Goal: Information Seeking & Learning: Learn about a topic

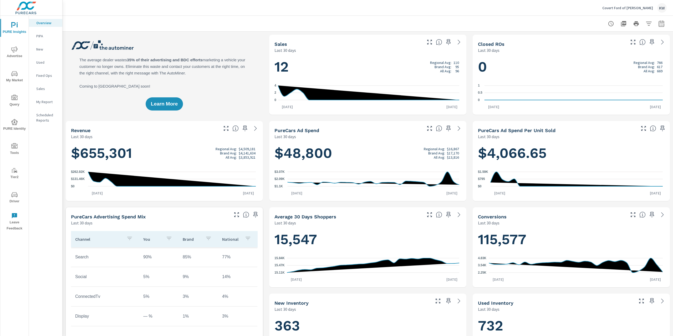
click at [658, 25] on icon "button" at bounding box center [661, 24] width 6 height 6
click at [621, 48] on select "Custom [DATE] Last week Last 7 days Last 14 days Last 30 days Last 45 days Last…" at bounding box center [614, 45] width 53 height 11
click at [588, 40] on select "Custom [DATE] Last week Last 7 days Last 14 days Last 30 days Last 45 days Last…" at bounding box center [614, 45] width 53 height 11
select select "Last month"
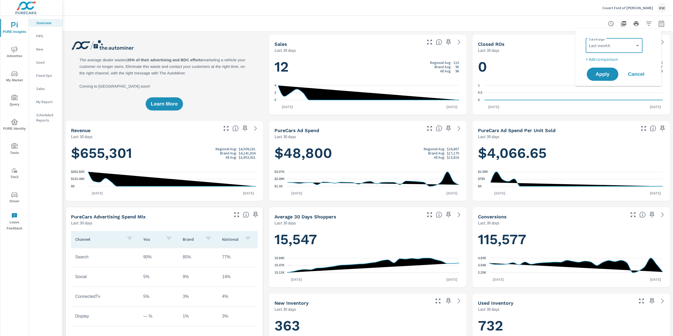
click at [607, 82] on div "Date Range Custom Yesterday Last week Last 7 days Last 14 days Last 30 days Las…" at bounding box center [618, 57] width 86 height 57
click at [602, 76] on span "Apply" at bounding box center [603, 74] width 22 height 5
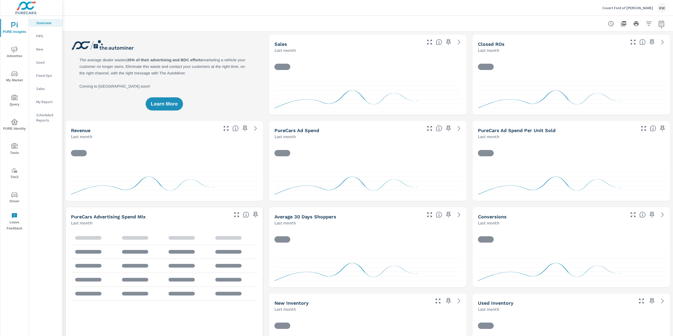
scroll to position [0, 0]
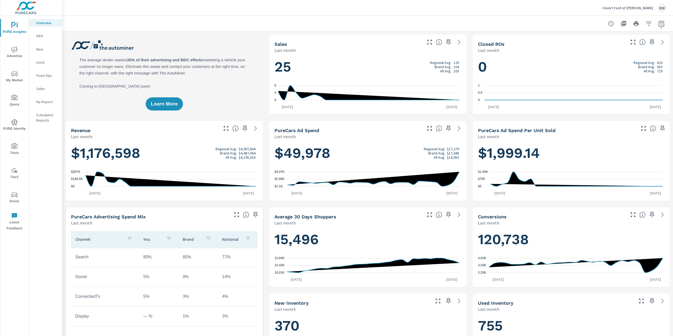
click at [636, 10] on div "Covert Ford of Hutto KW" at bounding box center [634, 7] width 64 height 9
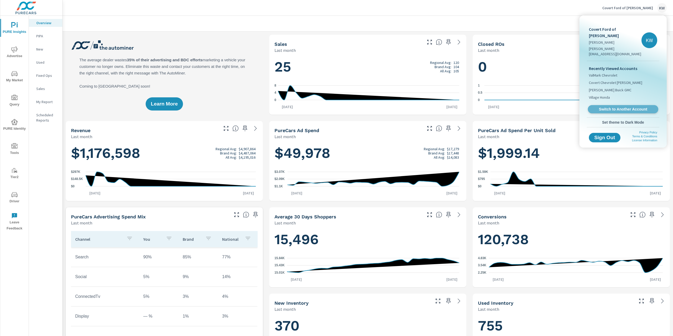
click at [621, 107] on span "Switch to Another Account" at bounding box center [623, 109] width 64 height 5
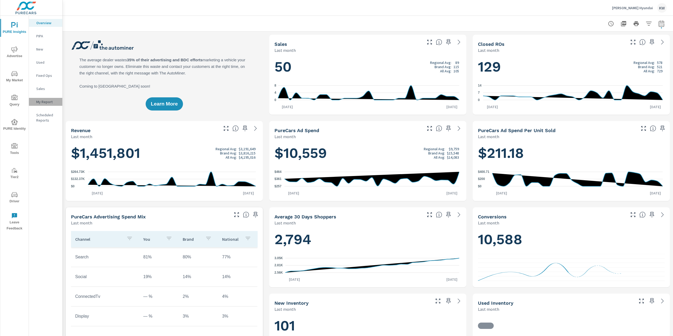
click at [56, 103] on p "My Report" at bounding box center [47, 101] width 22 height 5
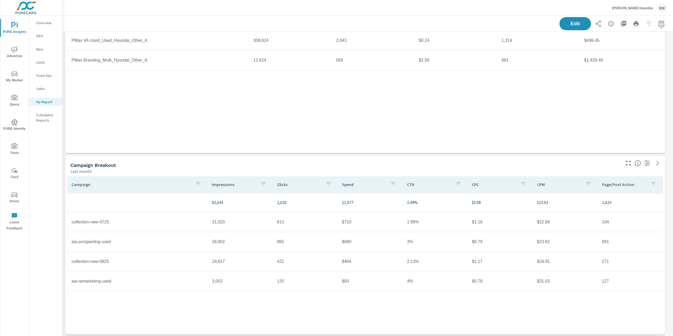
scroll to position [1935, 0]
click at [658, 24] on icon "button" at bounding box center [661, 24] width 6 height 6
select select "Last month"
click at [609, 60] on p "+ Add comparison" at bounding box center [619, 59] width 67 height 6
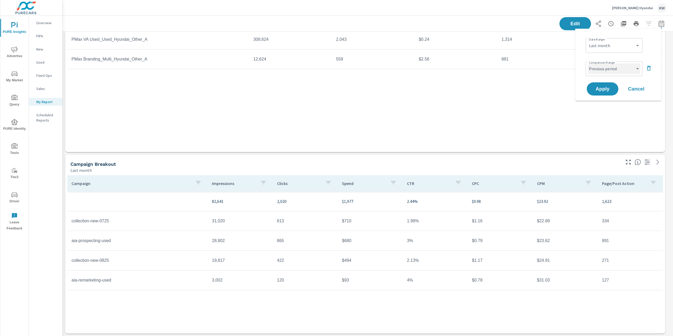
click at [625, 69] on select "Custom Previous period Previous month Previous year" at bounding box center [614, 68] width 53 height 11
click at [588, 63] on select "Custom Previous period Previous month Previous year" at bounding box center [614, 68] width 53 height 11
select select "Previous month"
click at [606, 88] on span "Apply" at bounding box center [603, 88] width 22 height 5
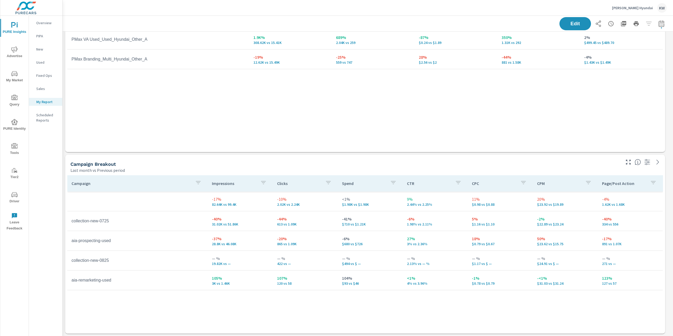
scroll to position [2250, 616]
click at [659, 27] on button "button" at bounding box center [661, 23] width 11 height 11
select select "Last month"
select select "Previous period"
drag, startPoint x: 651, startPoint y: 69, endPoint x: 635, endPoint y: 76, distance: 17.4
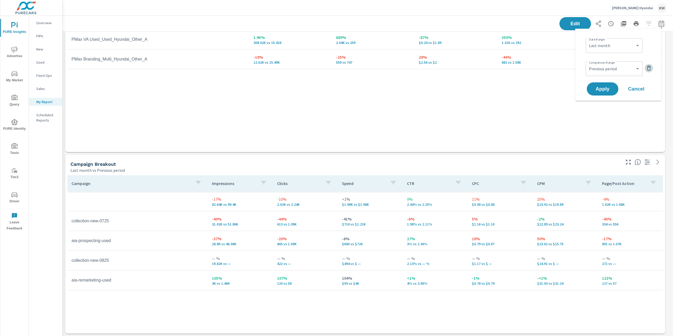
click at [650, 69] on icon "button" at bounding box center [649, 68] width 6 height 6
drag, startPoint x: 608, startPoint y: 74, endPoint x: 600, endPoint y: 77, distance: 8.2
click at [608, 74] on span "Apply" at bounding box center [603, 74] width 22 height 5
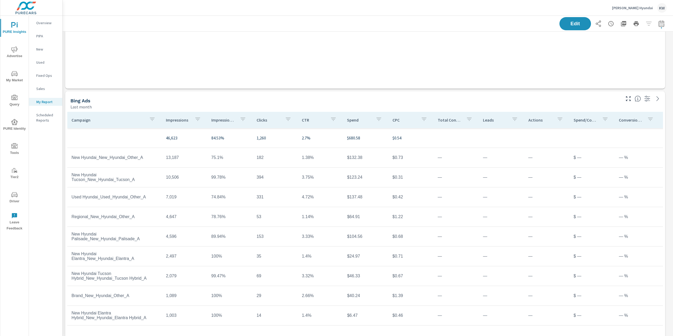
scroll to position [1333, 0]
click at [15, 54] on span "Advertise" at bounding box center [14, 52] width 25 height 13
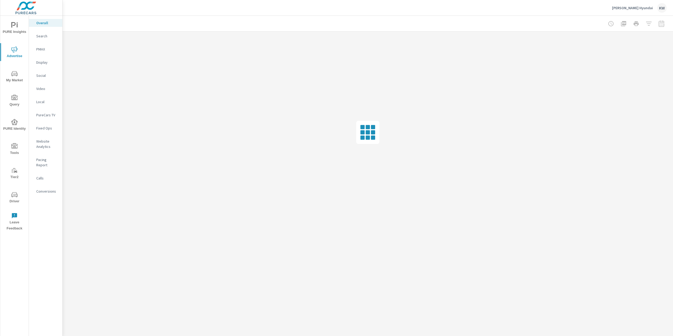
click at [49, 36] on p "Search" at bounding box center [47, 35] width 22 height 5
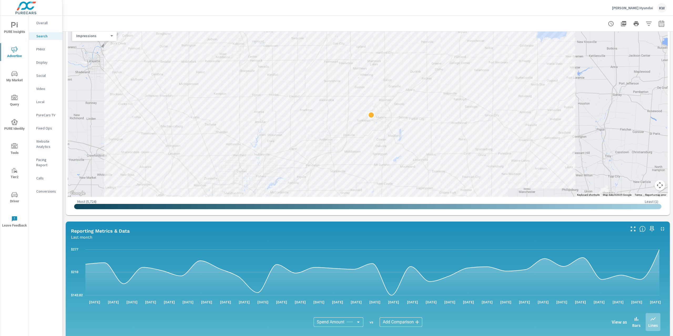
scroll to position [84, 0]
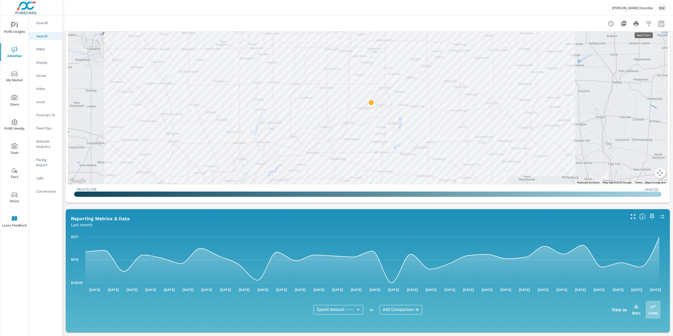
click at [646, 23] on icon "button" at bounding box center [649, 24] width 6 height 6
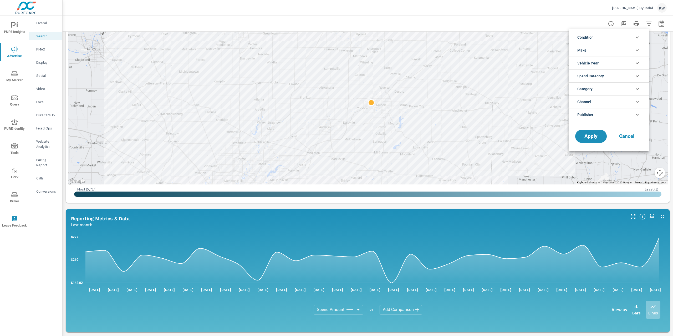
click at [619, 113] on li "Publisher" at bounding box center [609, 114] width 80 height 13
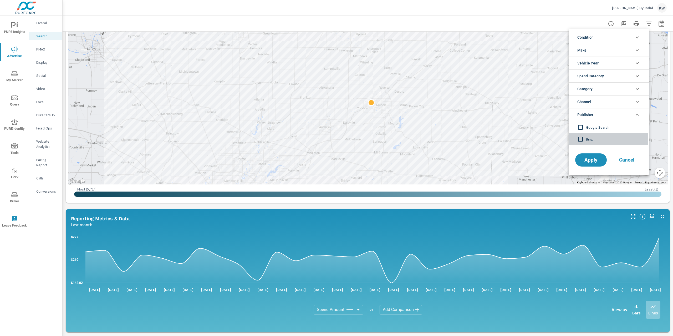
click at [581, 140] on input "filter options" at bounding box center [580, 139] width 11 height 11
drag, startPoint x: 586, startPoint y: 161, endPoint x: 590, endPoint y: 155, distance: 7.0
click at [587, 161] on span "Apply" at bounding box center [591, 159] width 22 height 5
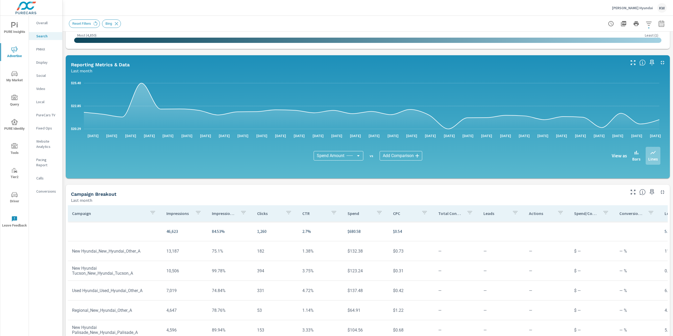
scroll to position [256, 0]
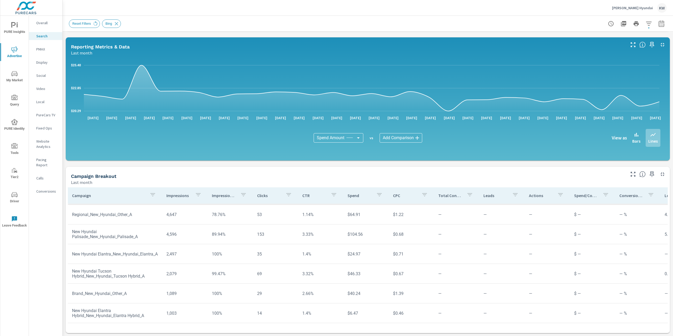
scroll to position [83, 0]
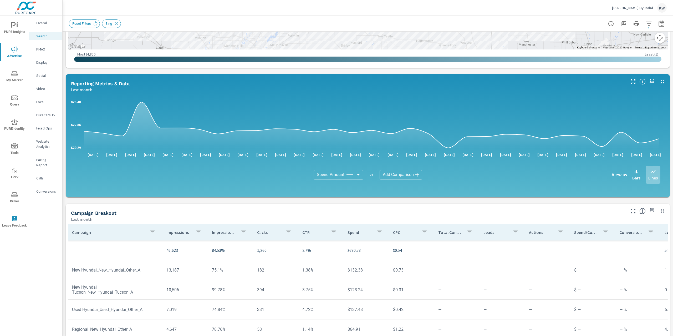
scroll to position [217, 0]
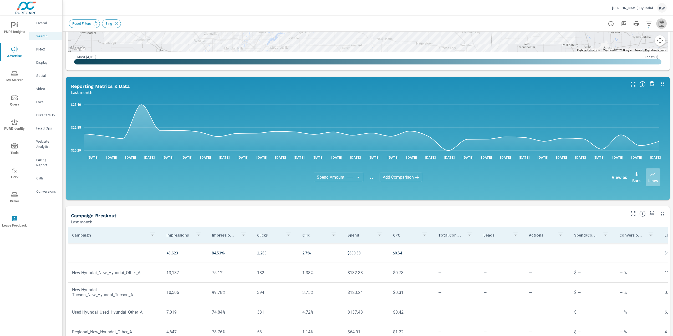
click at [658, 24] on icon "button" at bounding box center [661, 24] width 6 height 6
select select "Last month"
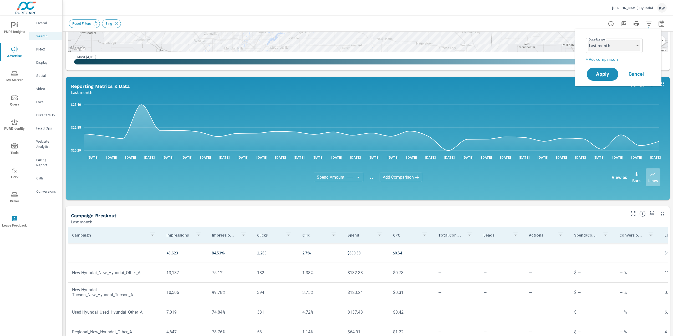
click at [628, 42] on select "Custom [DATE] Last week Last 7 days Last 14 days Last 30 days Last 45 days Last…" at bounding box center [614, 45] width 53 height 11
click at [612, 58] on p "+ Add comparison" at bounding box center [619, 59] width 67 height 6
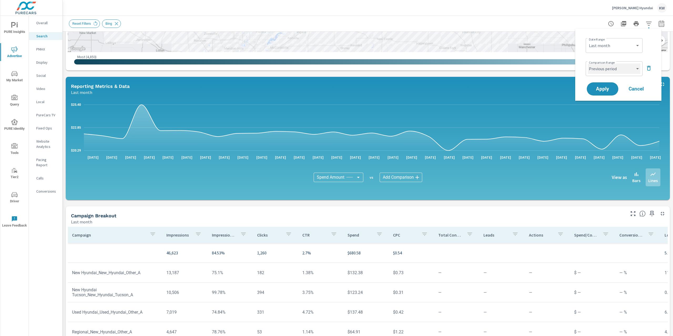
click at [630, 68] on select "Custom Previous period Previous month Previous year" at bounding box center [614, 68] width 53 height 11
click at [588, 63] on select "Custom Previous period Previous month Previous year" at bounding box center [614, 68] width 53 height 11
select select "Previous month"
click at [606, 86] on span "Apply" at bounding box center [603, 88] width 22 height 5
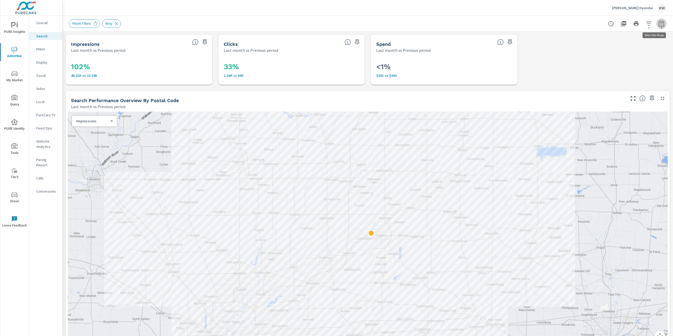
click at [658, 24] on icon "button" at bounding box center [661, 24] width 6 height 6
select select "Last month"
select select "Previous period"
click at [617, 44] on select "Custom [DATE] Last week Last 7 days Last 14 days Last 30 days Last 45 days Last…" at bounding box center [614, 45] width 53 height 11
click at [611, 44] on select "Custom [DATE] Last week Last 7 days Last 14 days Last 30 days Last 45 days Last…" at bounding box center [614, 45] width 53 height 11
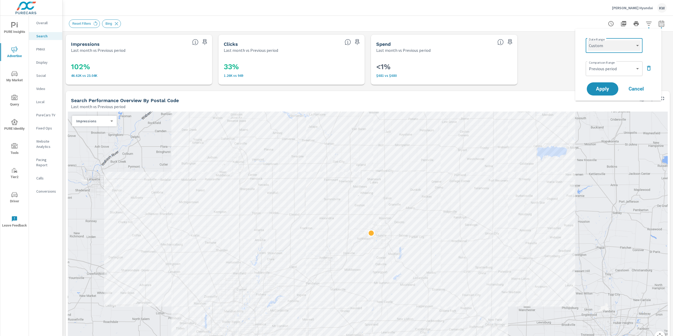
click at [588, 40] on select "Custom [DATE] Last week Last 7 days Last 14 days Last 30 days Last 45 days Last…" at bounding box center [614, 45] width 53 height 11
select select "custom"
click at [610, 66] on input "[DATE]" at bounding box center [600, 65] width 29 height 11
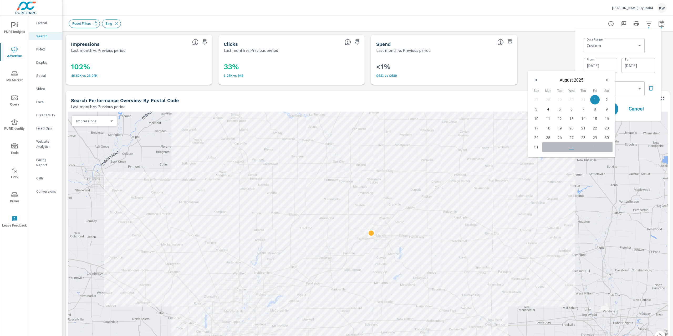
click at [534, 79] on button "button" at bounding box center [536, 80] width 6 height 6
click at [557, 97] on span "1" at bounding box center [560, 99] width 12 height 7
type input "[DATE]"
click at [629, 65] on input "[DATE]" at bounding box center [638, 65] width 29 height 11
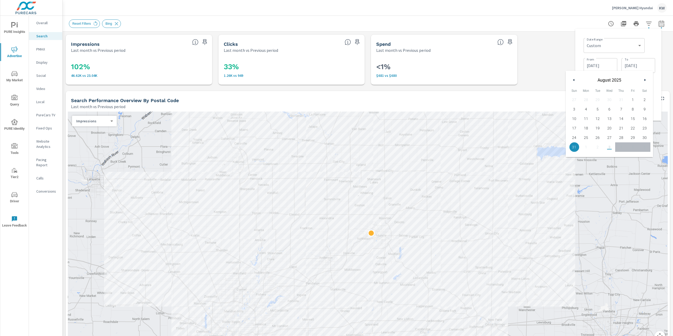
click at [575, 79] on button "button" at bounding box center [574, 80] width 6 height 6
click at [618, 137] on span "31" at bounding box center [621, 137] width 12 height 7
type input "[DATE]"
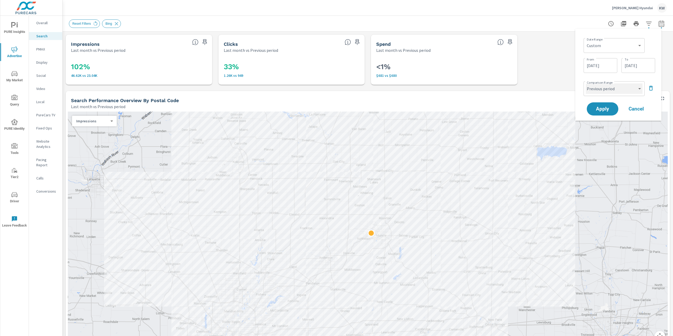
click at [640, 89] on select "Custom Previous period Previous month Previous year" at bounding box center [614, 88] width 57 height 11
click at [586, 83] on select "Custom Previous period Previous month Previous year" at bounding box center [614, 88] width 57 height 11
select select "Previous month"
click at [601, 111] on span "Apply" at bounding box center [603, 108] width 22 height 5
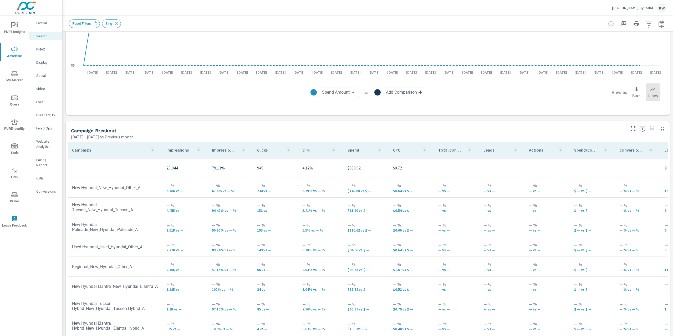
scroll to position [427, 0]
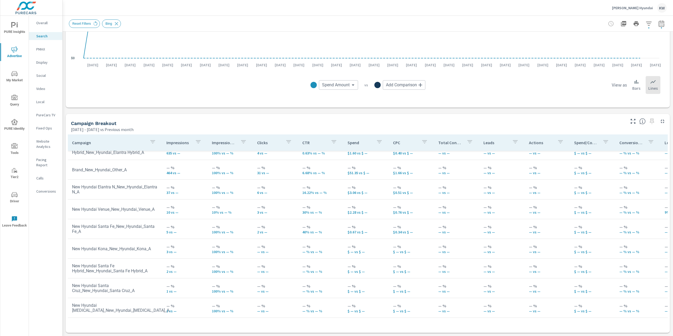
scroll to position [188, 0]
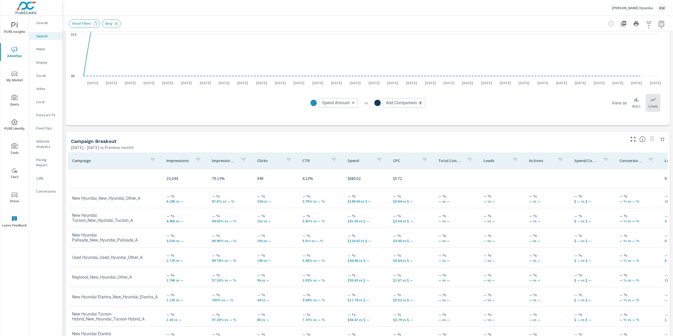
scroll to position [386, 0]
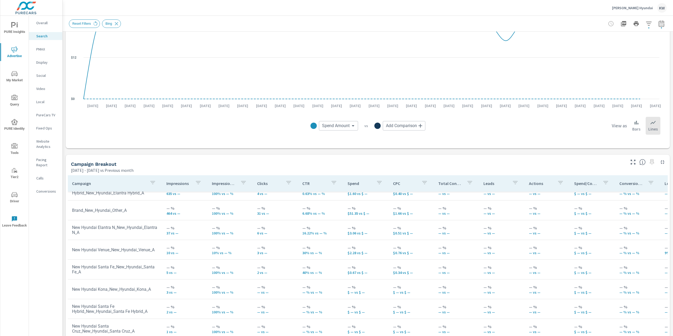
scroll to position [188, 0]
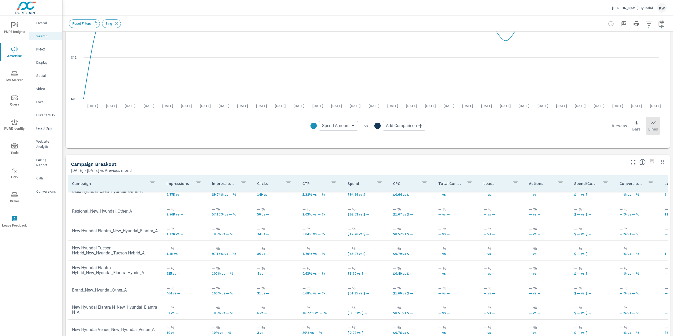
scroll to position [0, 0]
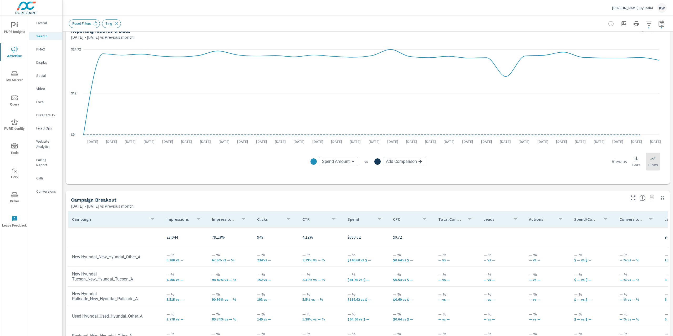
scroll to position [388, 0]
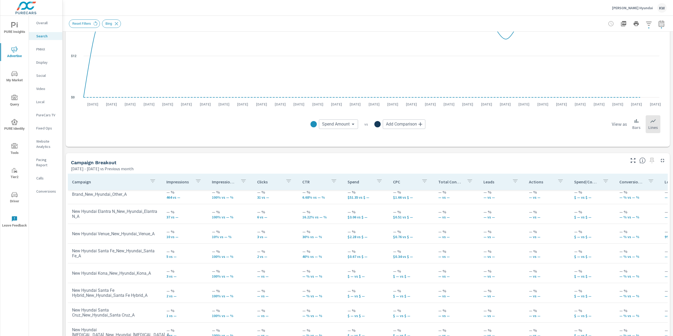
scroll to position [188, 0]
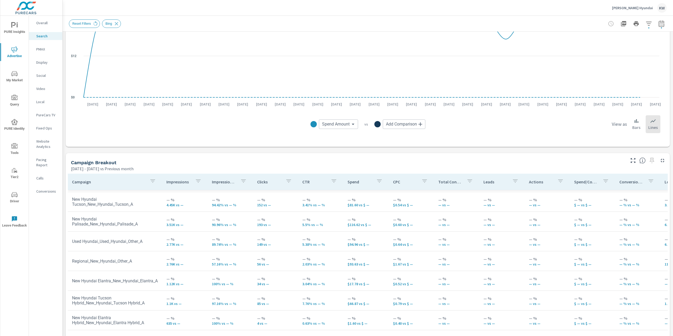
scroll to position [4, 0]
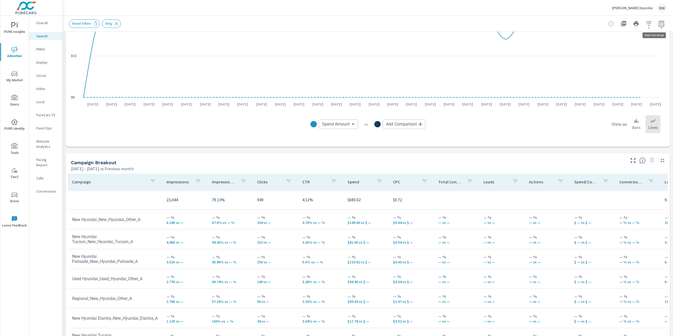
click at [661, 22] on button "button" at bounding box center [661, 23] width 11 height 11
select select "Previous month"
click at [615, 50] on select "Custom [DATE] Last week Last 7 days Last 14 days Last 30 days Last 45 days Last…" at bounding box center [614, 45] width 57 height 11
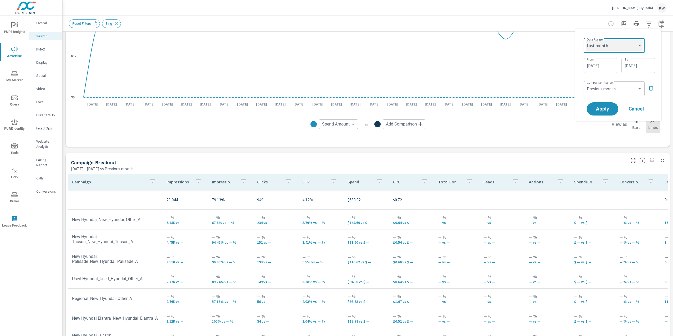
click at [586, 40] on select "Custom [DATE] Last week Last 7 days Last 14 days Last 30 days Last 45 days Last…" at bounding box center [614, 45] width 57 height 11
select select "Last month"
click at [607, 89] on span "Apply" at bounding box center [603, 88] width 22 height 5
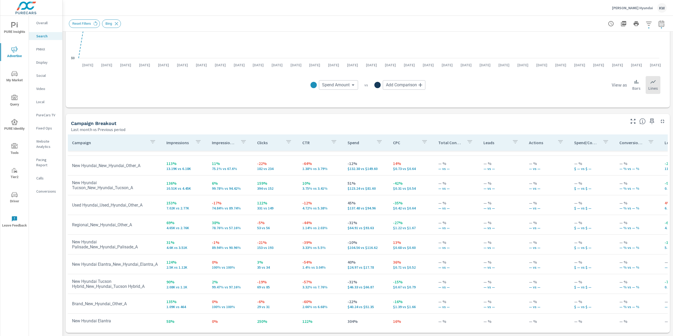
scroll to position [15, 0]
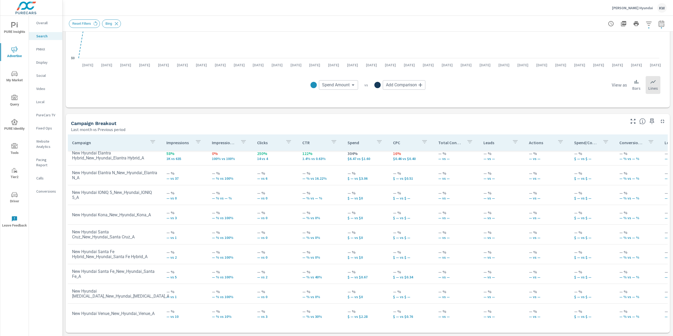
scroll to position [188, 0]
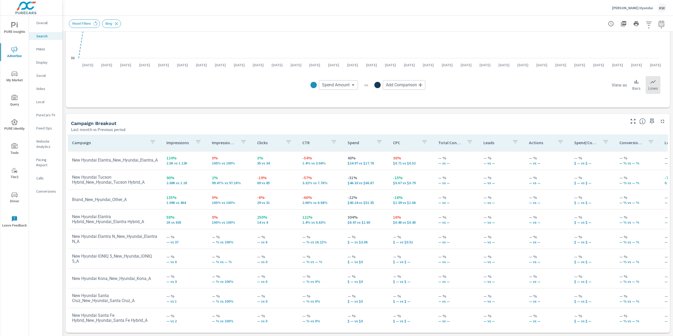
scroll to position [25, 0]
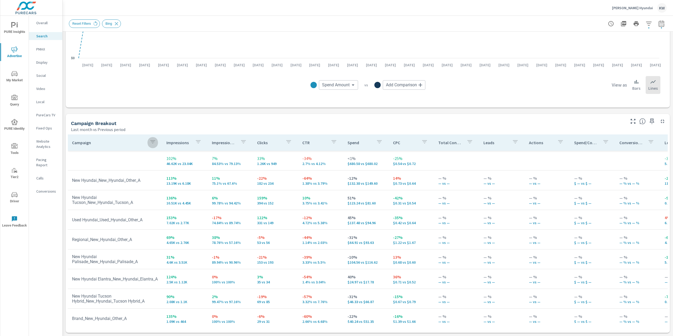
click at [152, 143] on icon "button" at bounding box center [152, 141] width 5 height 3
click at [107, 162] on div at bounding box center [336, 168] width 673 height 336
click at [152, 144] on icon "button" at bounding box center [153, 142] width 6 height 6
click at [116, 163] on div at bounding box center [336, 168] width 673 height 336
click at [658, 23] on icon "button" at bounding box center [661, 24] width 6 height 6
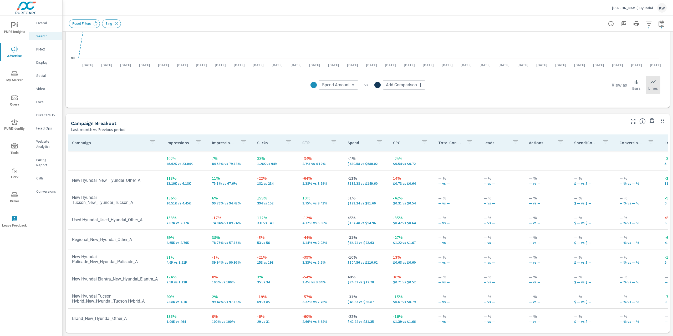
select select "Last month"
select select "Previous period"
click at [648, 70] on icon "button" at bounding box center [649, 68] width 4 height 5
click at [603, 75] on span "Apply" at bounding box center [603, 74] width 22 height 5
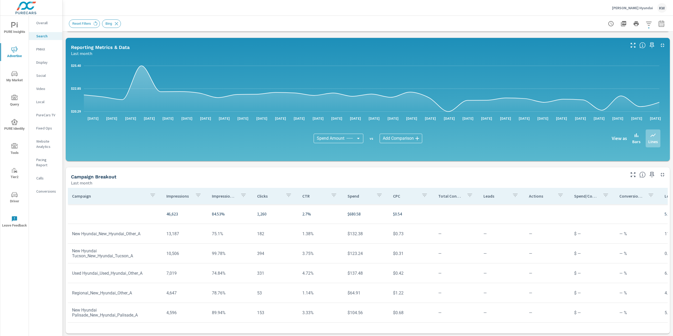
scroll to position [256, 0]
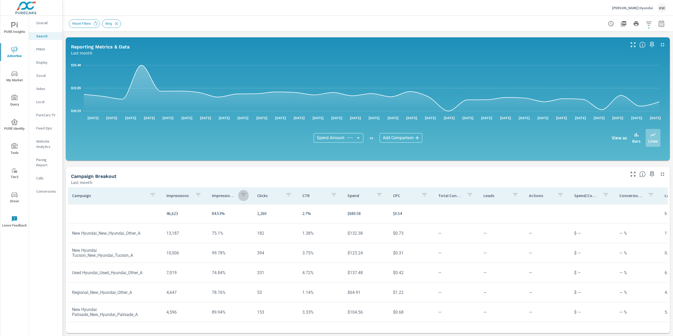
click at [242, 195] on icon "button" at bounding box center [243, 194] width 6 height 6
click at [224, 196] on div at bounding box center [336, 168] width 673 height 336
click at [225, 196] on p "Impression Share" at bounding box center [224, 195] width 24 height 5
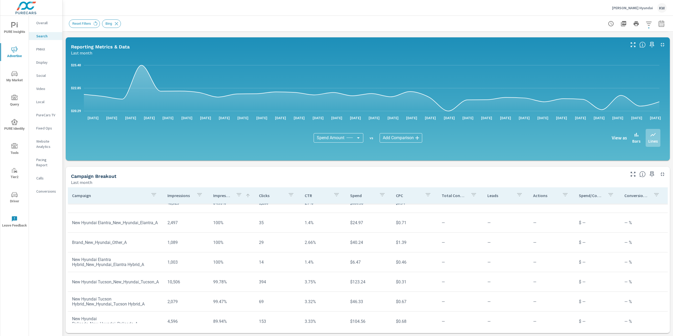
scroll to position [12, 0]
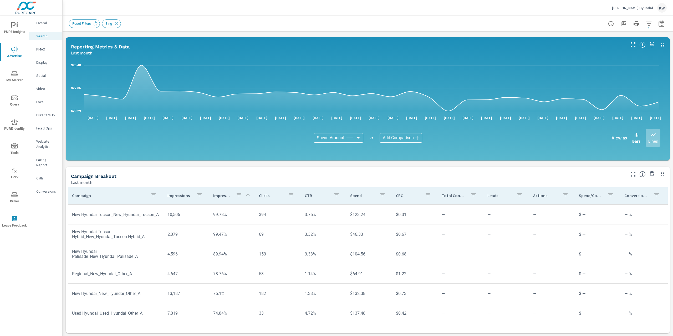
scroll to position [83, 0]
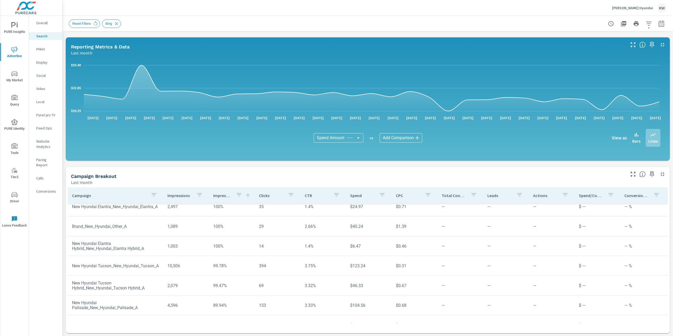
scroll to position [22, 0]
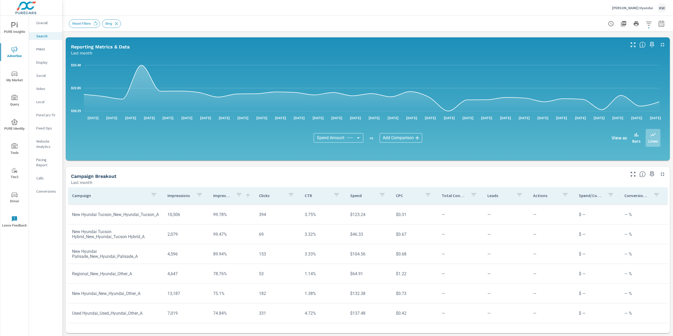
scroll to position [83, 0]
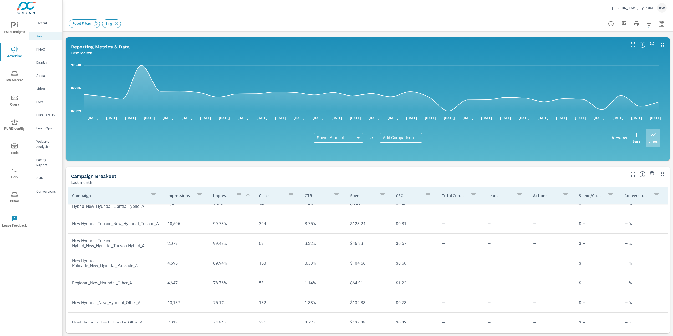
scroll to position [5, 0]
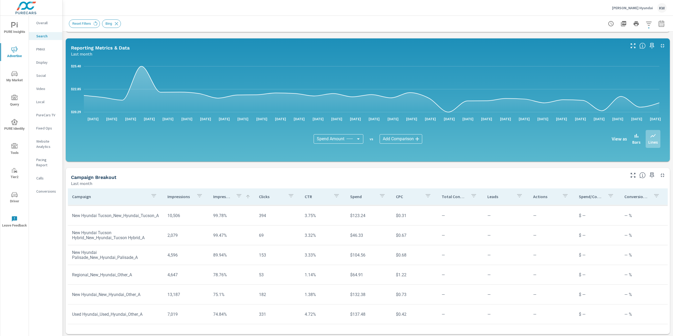
scroll to position [256, 0]
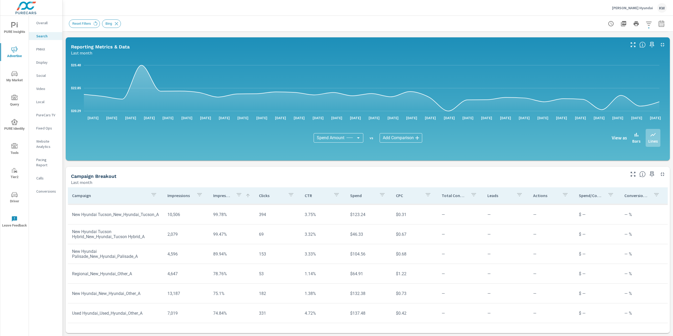
scroll to position [83, 0]
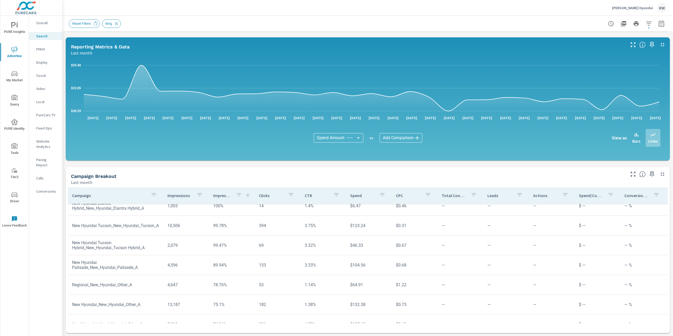
scroll to position [0, 0]
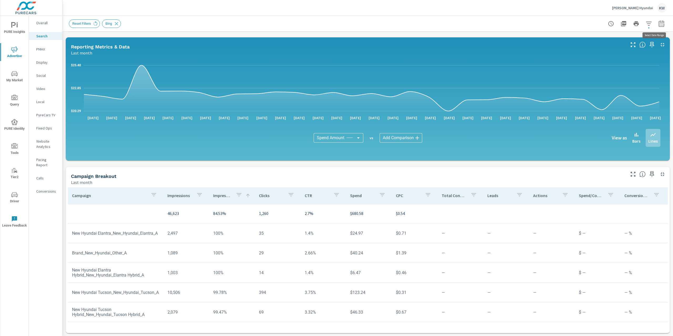
click at [656, 28] on button "button" at bounding box center [661, 23] width 11 height 11
select select "Last month"
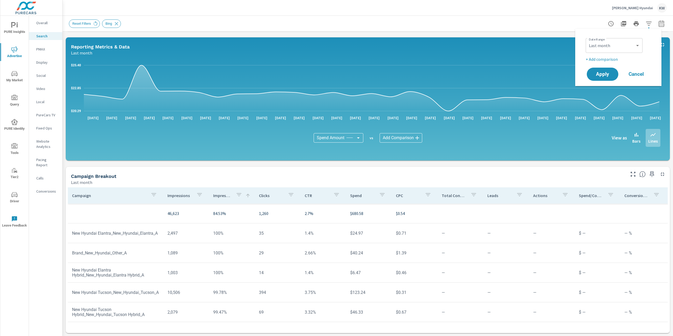
click at [608, 57] on p "+ Add comparison" at bounding box center [619, 59] width 67 height 6
click at [638, 64] on select "Custom Previous period Previous month Previous year" at bounding box center [614, 68] width 53 height 11
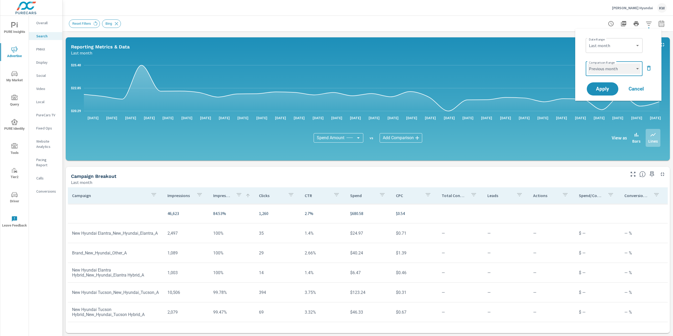
click at [588, 63] on select "Custom Previous period Previous month Previous year" at bounding box center [614, 68] width 53 height 11
select select "Previous month"
click at [609, 89] on span "Apply" at bounding box center [603, 88] width 22 height 5
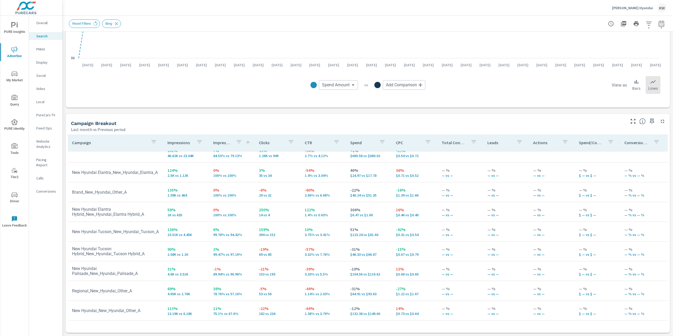
scroll to position [8, 0]
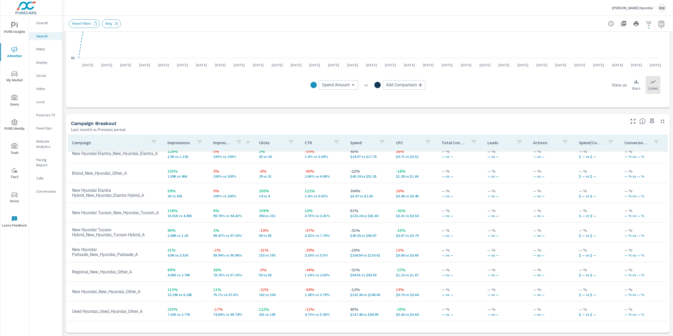
scroll to position [31, 0]
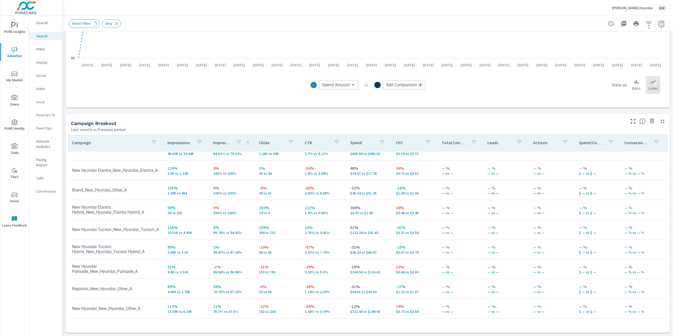
scroll to position [10, 0]
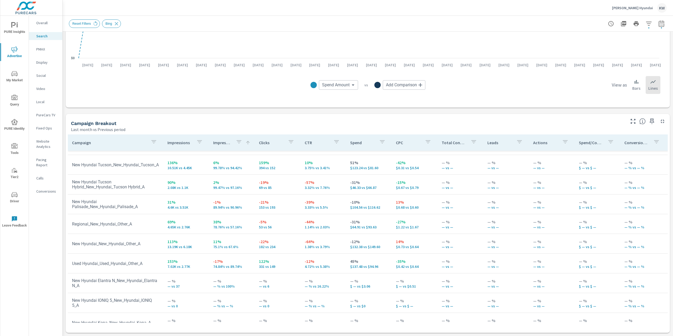
scroll to position [75, 0]
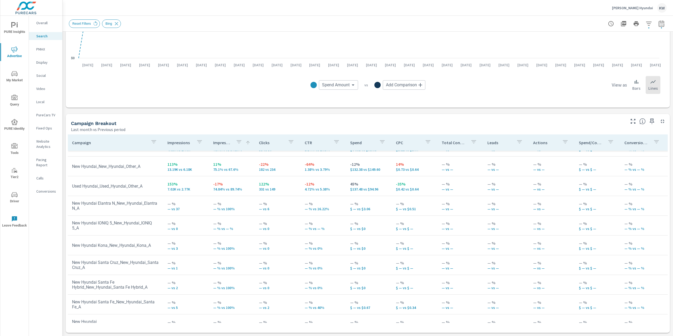
scroll to position [163, 0]
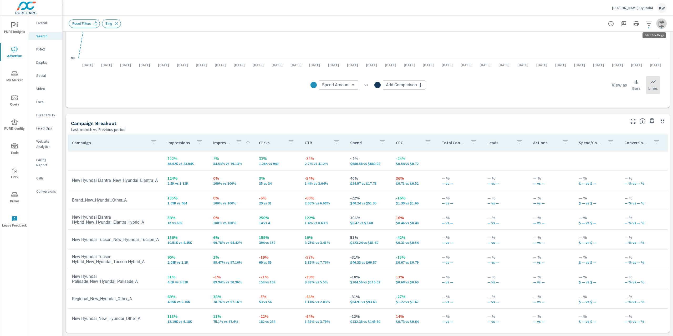
click at [660, 25] on icon "button" at bounding box center [661, 24] width 3 height 2
select select "Last month"
select select "Previous period"
click at [647, 67] on icon "button" at bounding box center [649, 68] width 6 height 6
click at [609, 73] on span "Apply" at bounding box center [603, 74] width 22 height 5
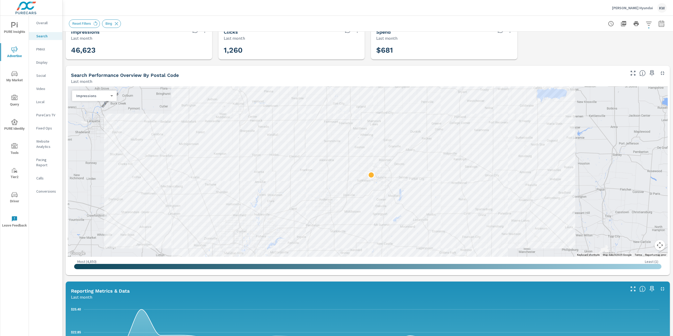
scroll to position [11, 0]
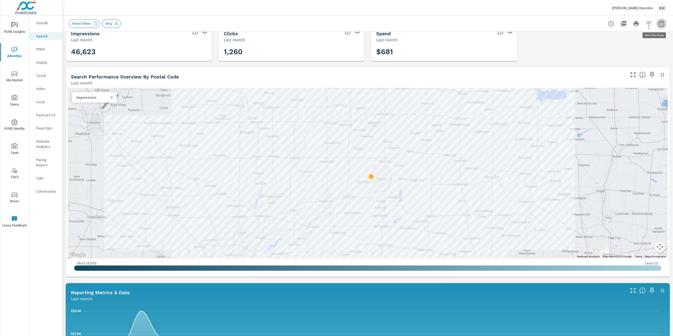
click at [656, 27] on button "button" at bounding box center [661, 23] width 11 height 11
select select "Last month"
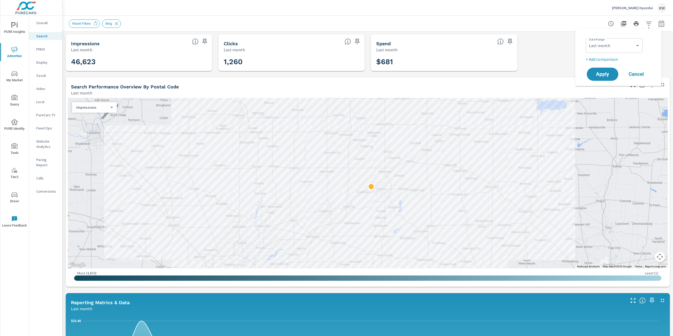
scroll to position [0, 0]
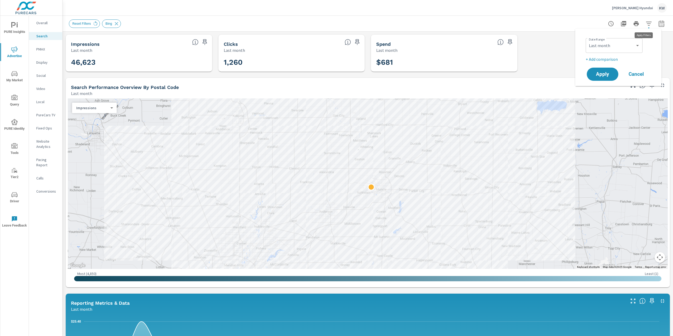
click at [646, 21] on icon "button" at bounding box center [649, 24] width 6 height 6
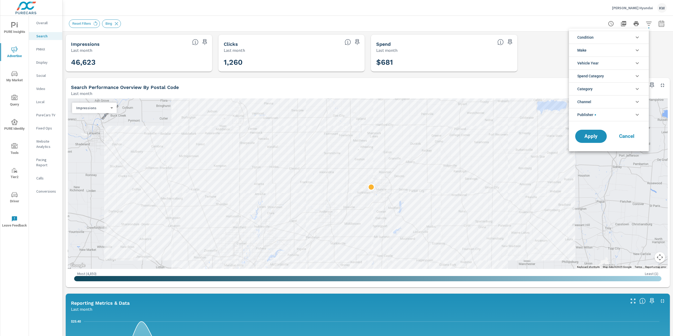
scroll to position [12, 0]
click at [633, 115] on li "Publisher" at bounding box center [609, 114] width 80 height 13
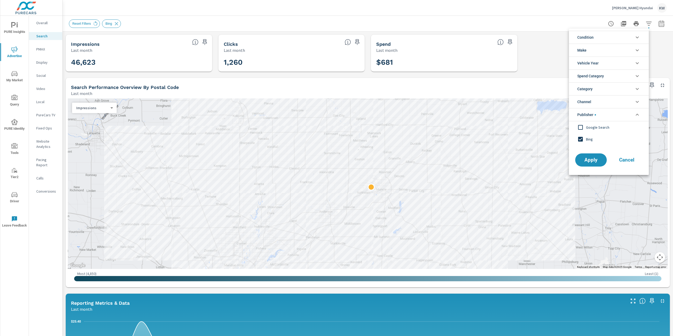
scroll to position [0, 0]
click at [583, 140] on input "filter options" at bounding box center [580, 139] width 11 height 11
click at [586, 163] on button "Apply" at bounding box center [591, 160] width 33 height 14
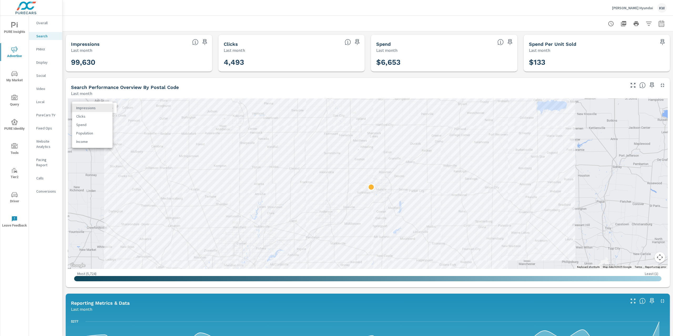
click at [112, 108] on body "PURE Insights Advertise My Market Query PURE Identity Tools Tier2 Driver Leave …" at bounding box center [336, 168] width 673 height 336
drag, startPoint x: 671, startPoint y: 161, endPoint x: 673, endPoint y: 175, distance: 13.8
click at [673, 175] on div at bounding box center [336, 168] width 673 height 336
